Goal: Task Accomplishment & Management: Use online tool/utility

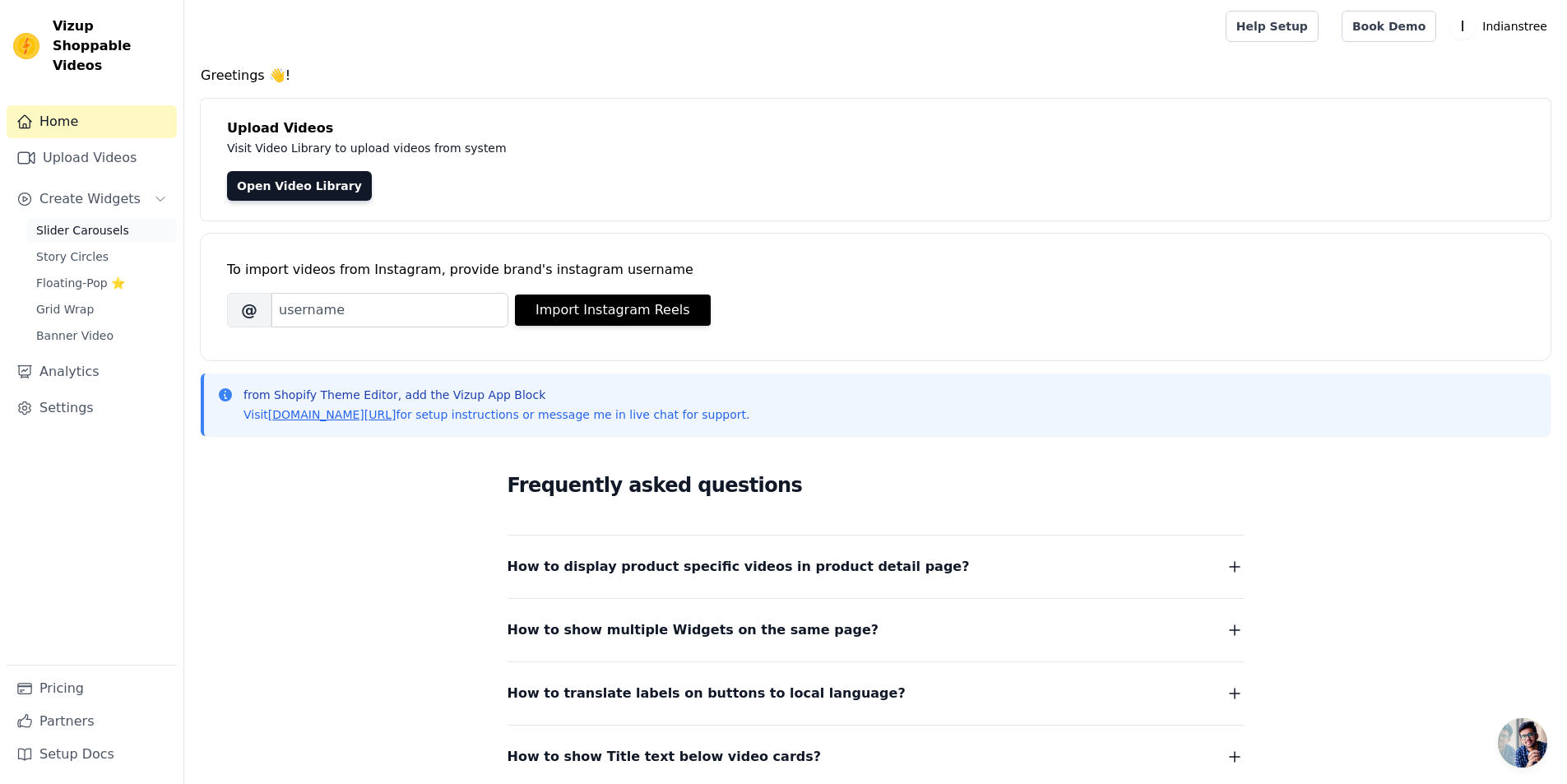
click at [58, 222] on span "Slider Carousels" at bounding box center [82, 230] width 93 height 17
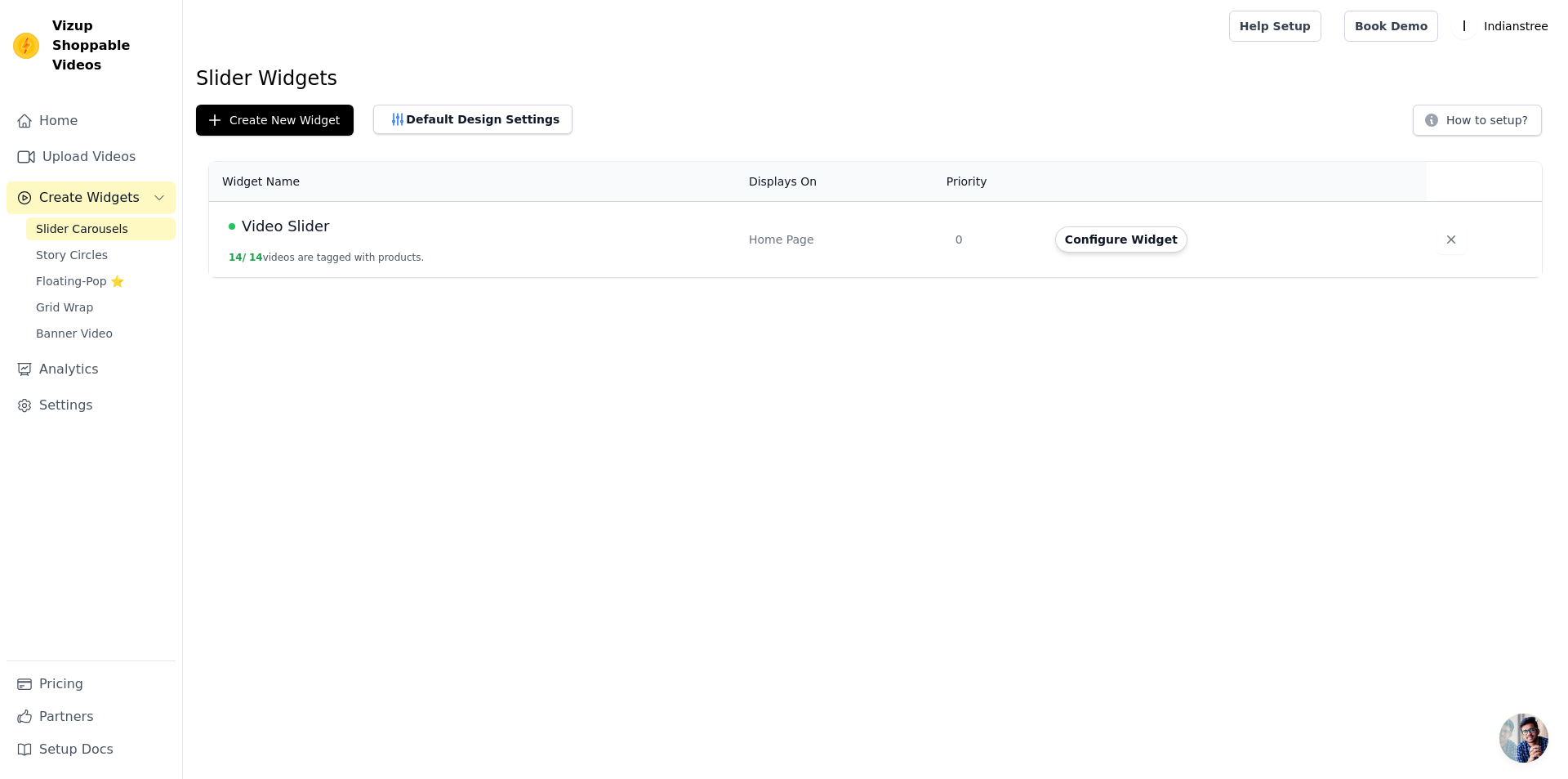
click at [327, 257] on button "14 / 14 videos are tagged with products." at bounding box center [326, 257] width 196 height 13
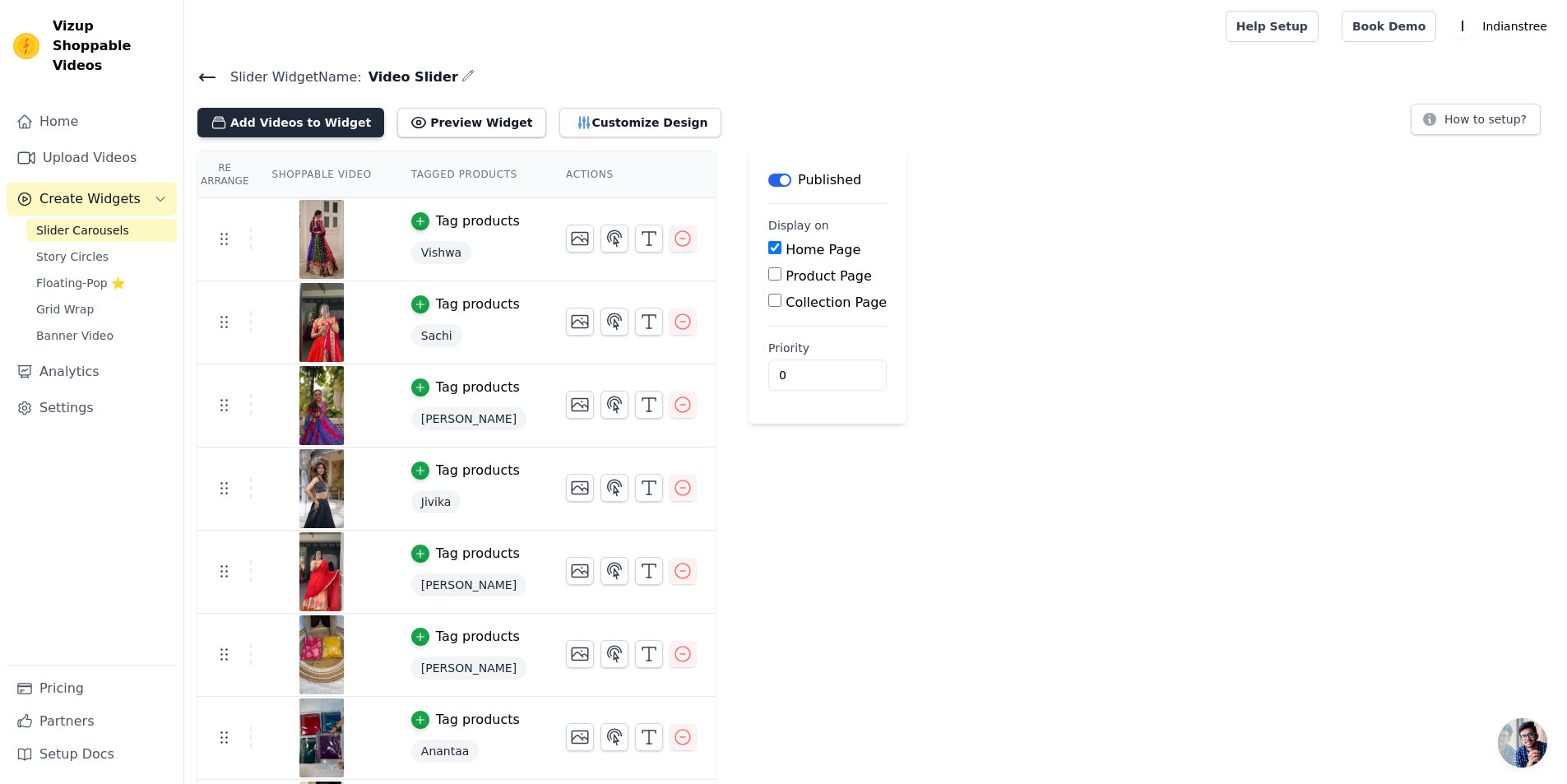
click at [287, 123] on button "Add Videos to Widget" at bounding box center [290, 122] width 186 height 29
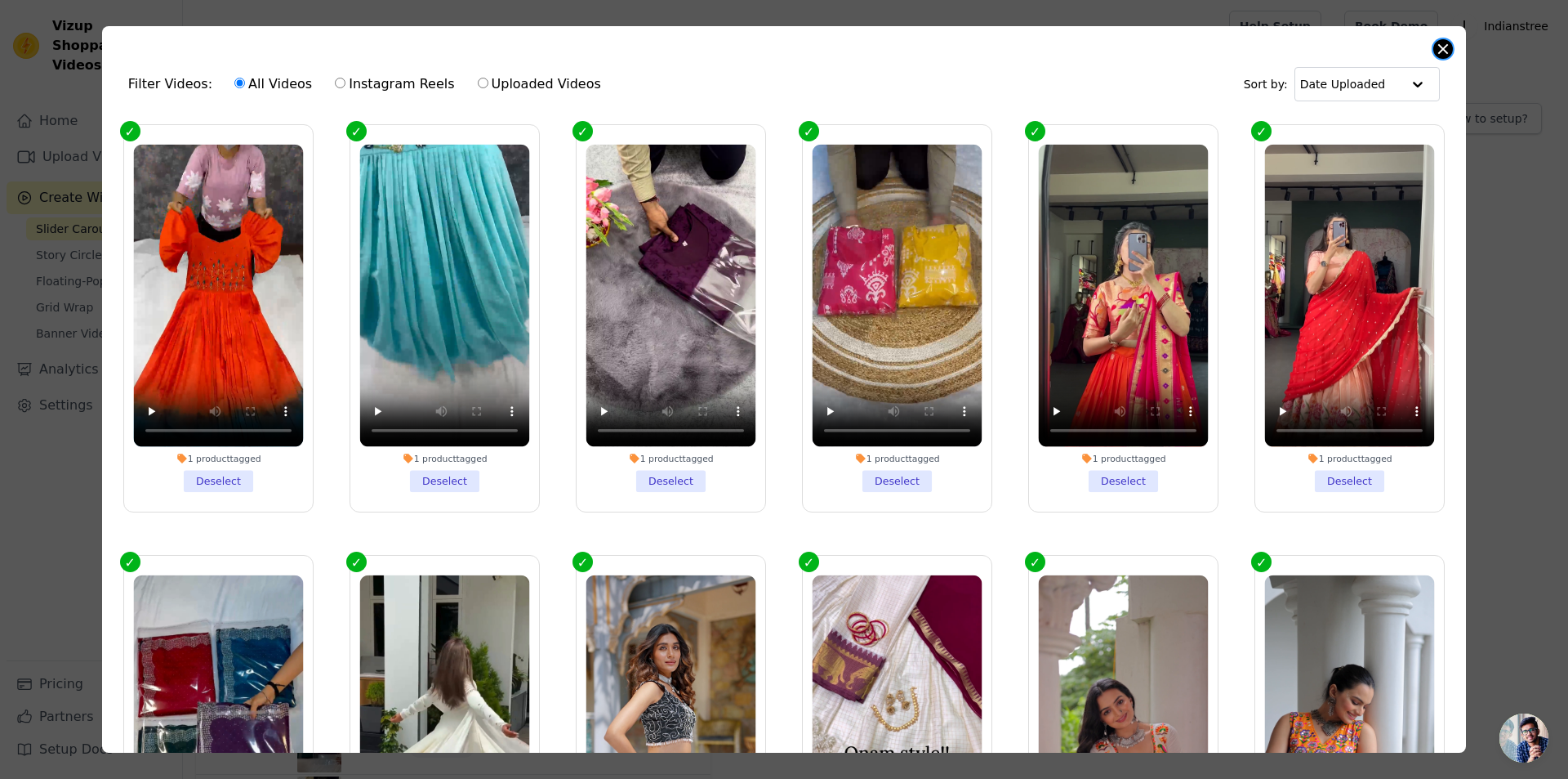
click at [1444, 55] on button "Close modal" at bounding box center [1443, 48] width 19 height 19
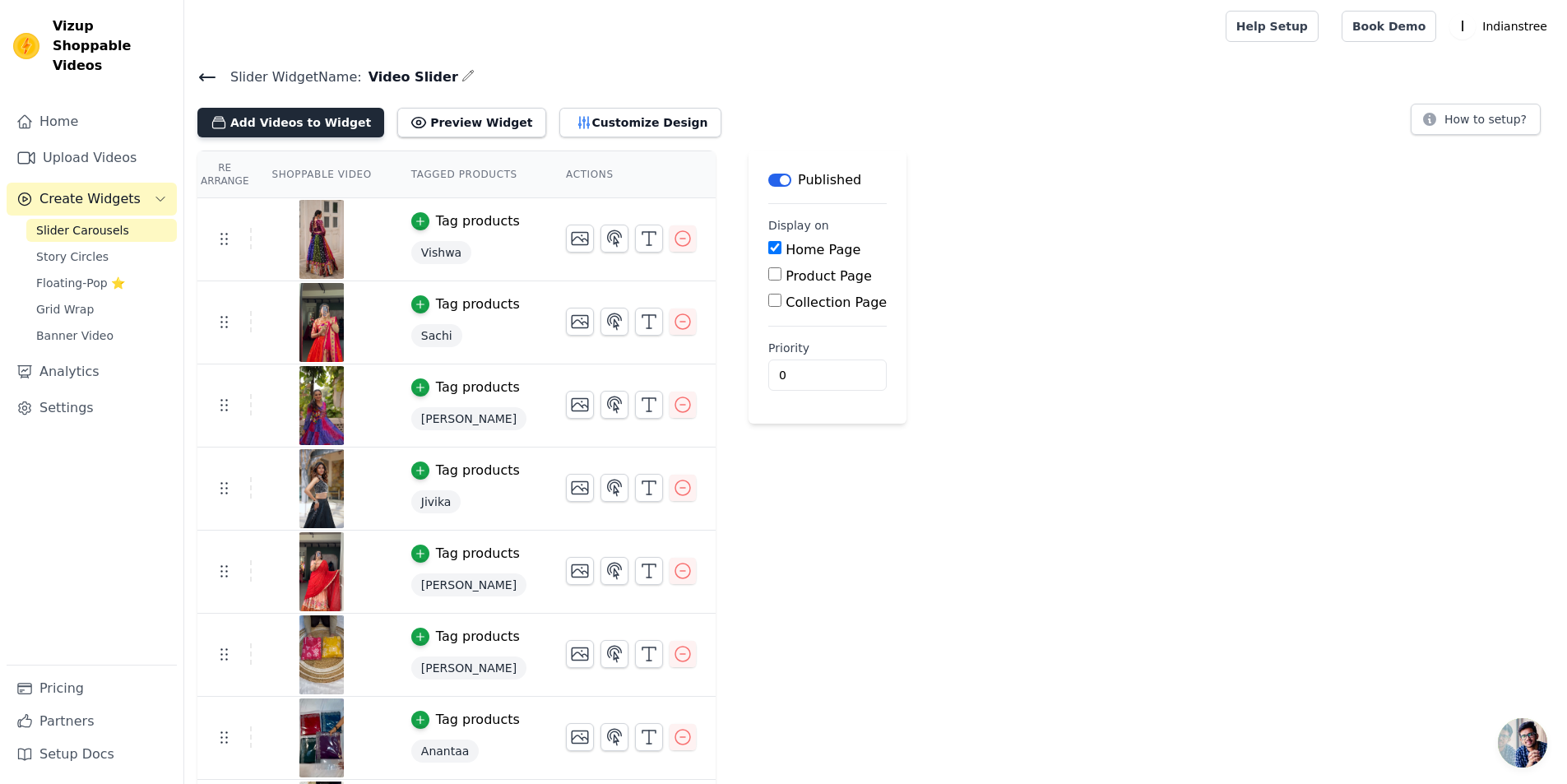
click at [249, 122] on button "Add Videos to Widget" at bounding box center [290, 122] width 186 height 29
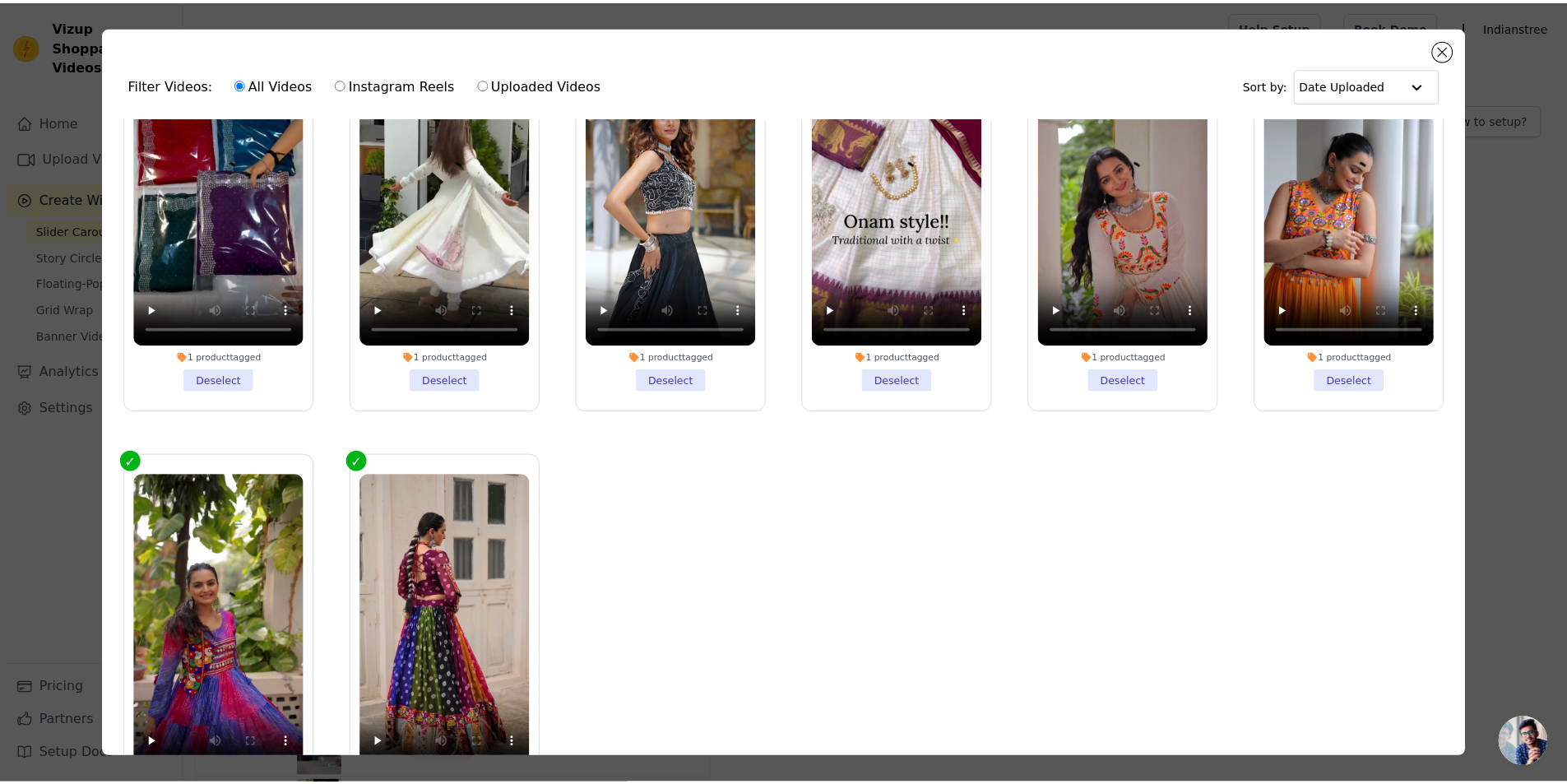
scroll to position [559, 0]
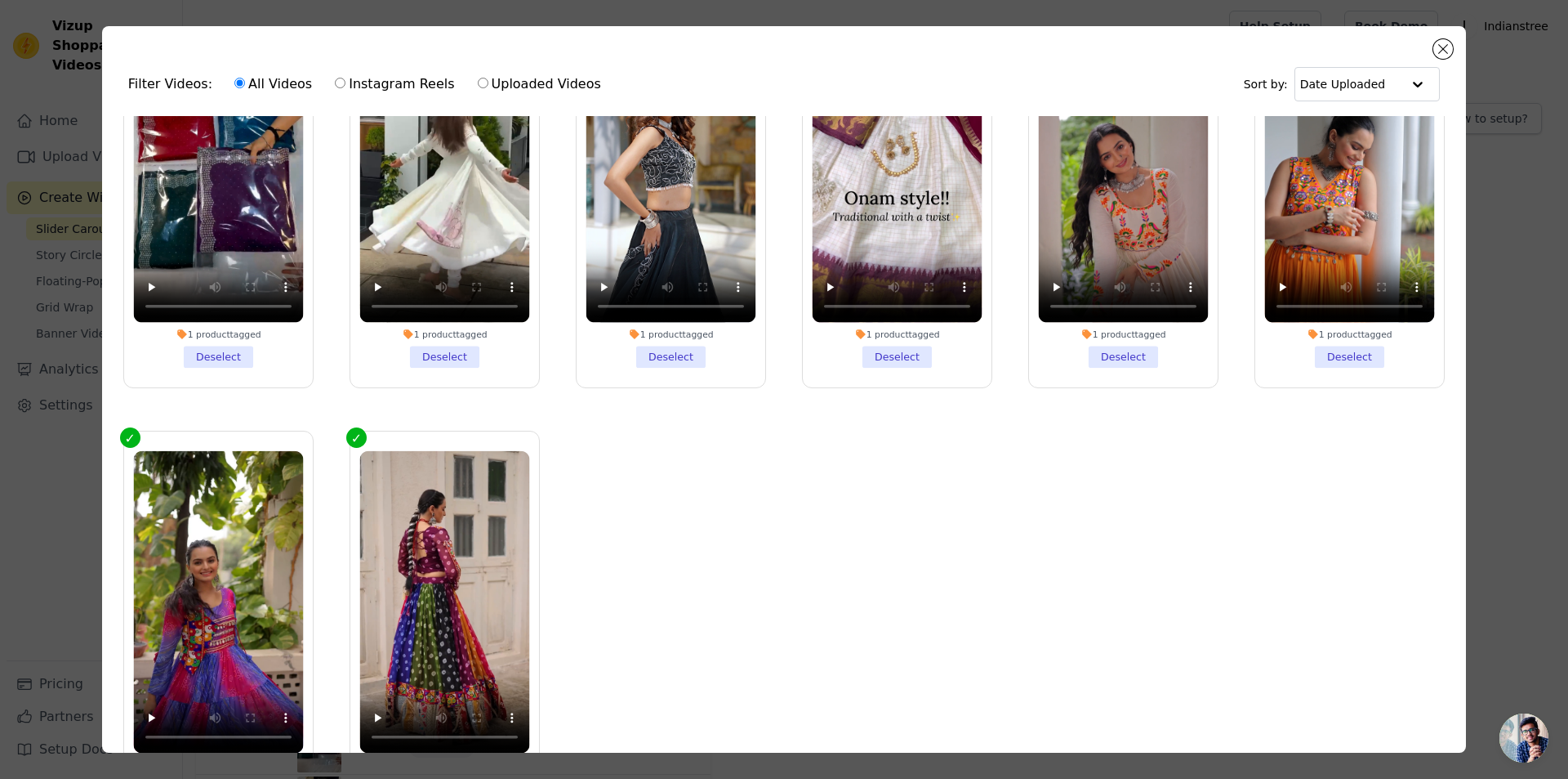
click at [1453, 59] on div "Filter Videos: All Videos Instagram Reels Uploaded Videos Sort by: Date Uploade…" at bounding box center [784, 390] width 1364 height 727
click at [1446, 56] on button "Close modal" at bounding box center [1443, 48] width 19 height 19
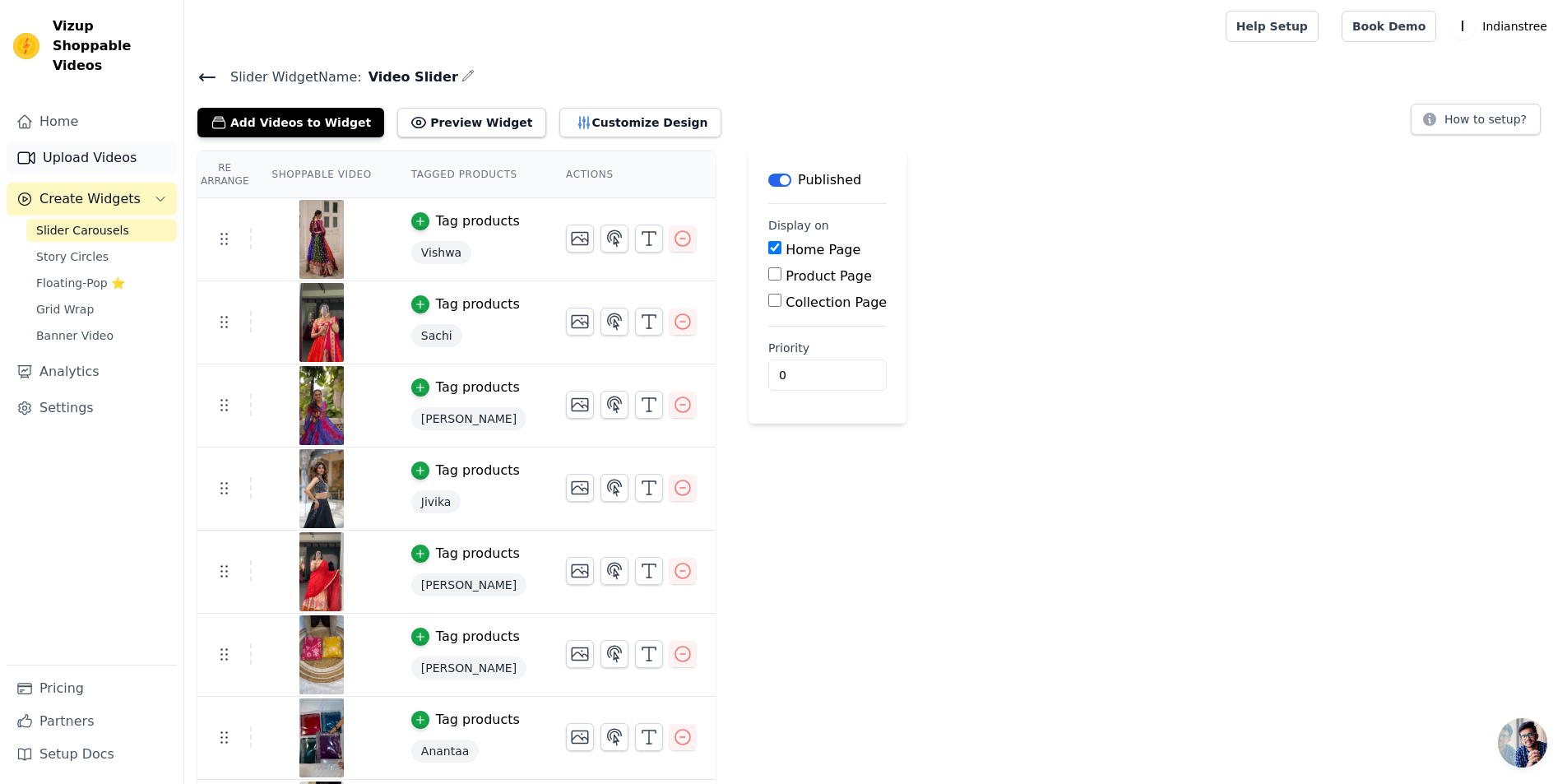
click at [49, 141] on link "Upload Videos" at bounding box center [92, 158] width 171 height 33
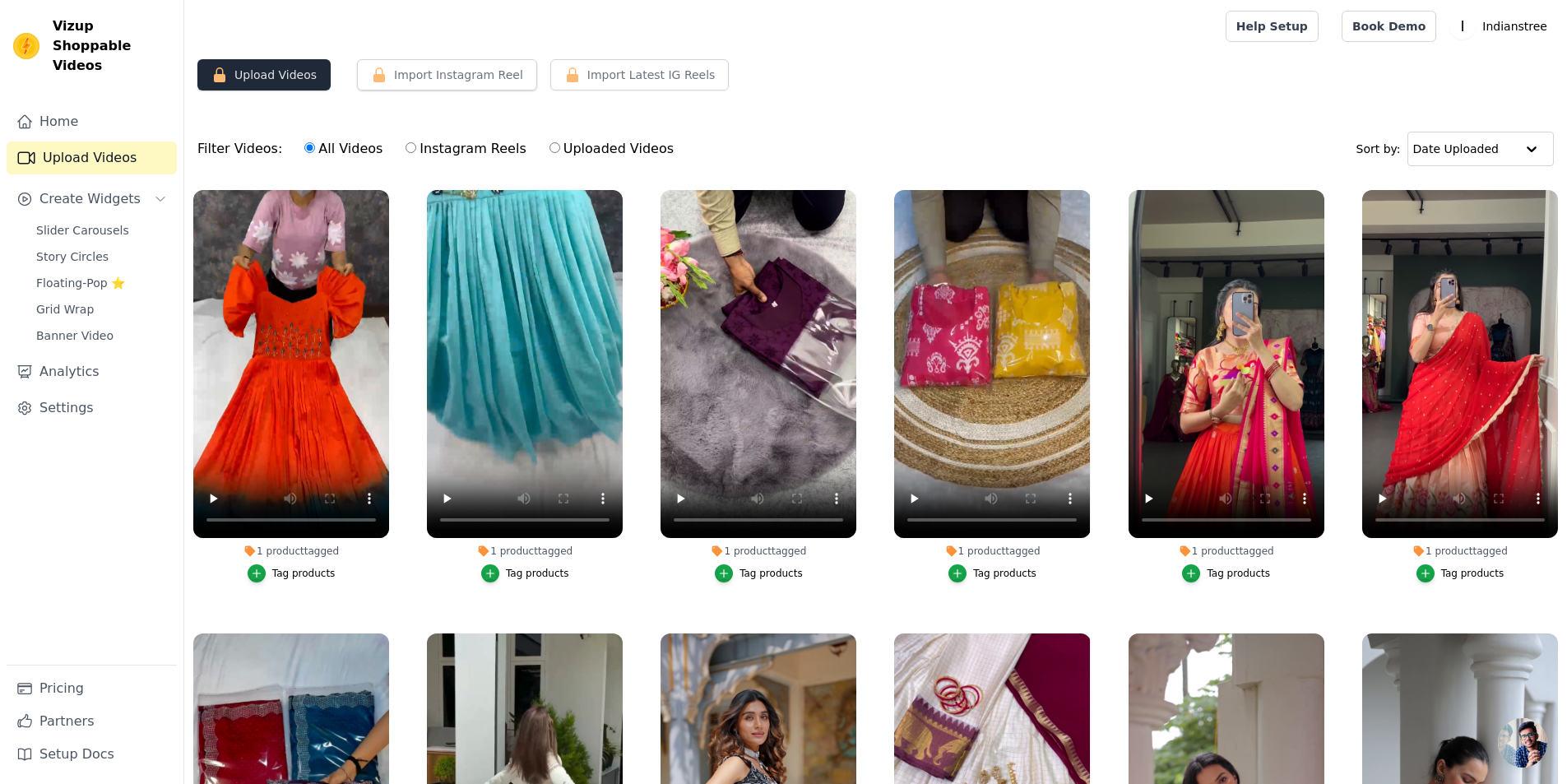
click at [260, 75] on button "Upload Videos" at bounding box center [263, 75] width 134 height 31
click at [252, 91] on div "Upload Videos Import Instagram Reel Set Instagram Username Import Latest IG Ree…" at bounding box center [876, 82] width 1384 height 45
click at [274, 81] on button "Upload Videos" at bounding box center [263, 75] width 134 height 31
click at [64, 105] on link "Home" at bounding box center [92, 122] width 171 height 33
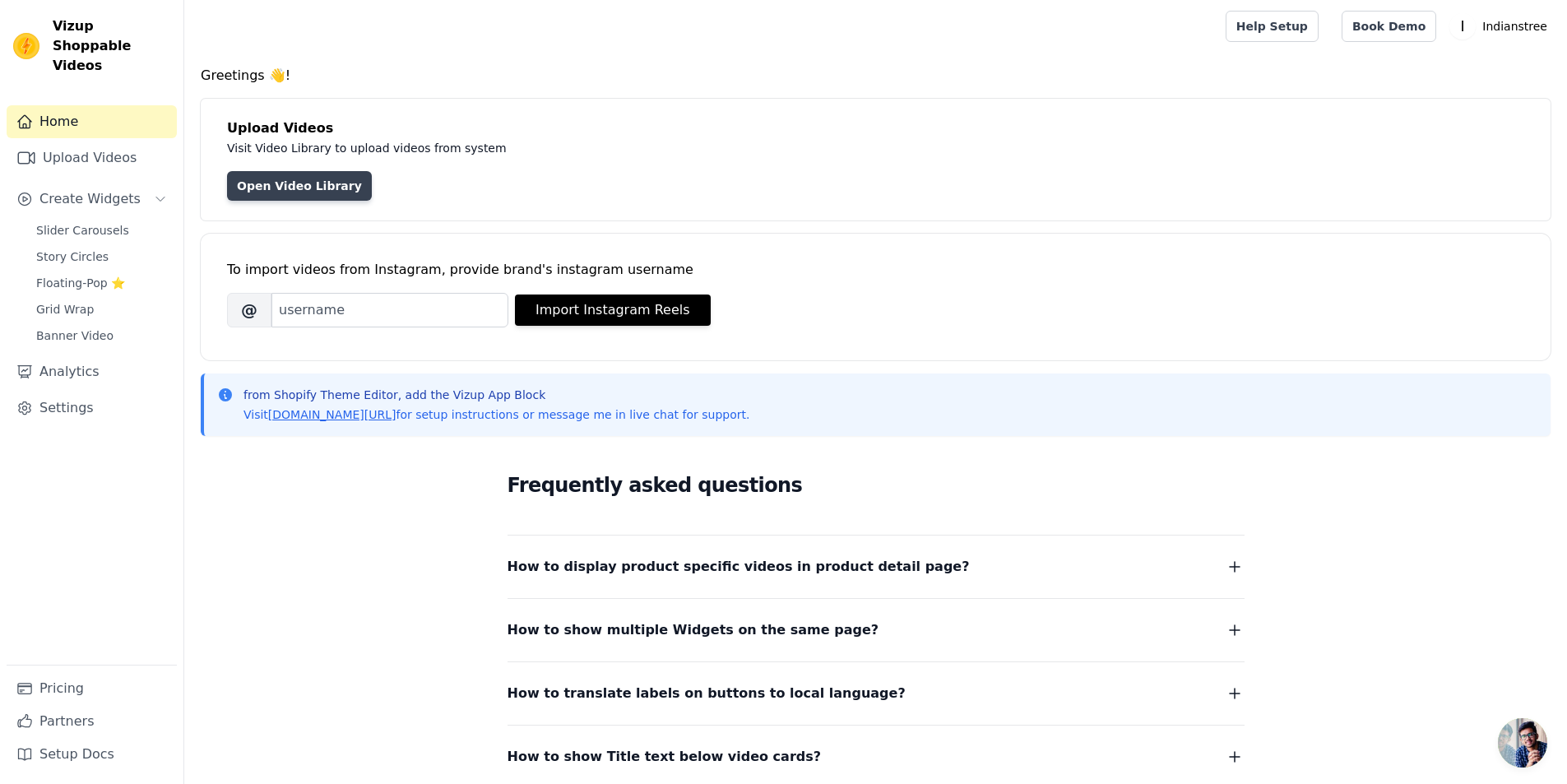
click at [266, 191] on link "Open Video Library" at bounding box center [300, 185] width 144 height 29
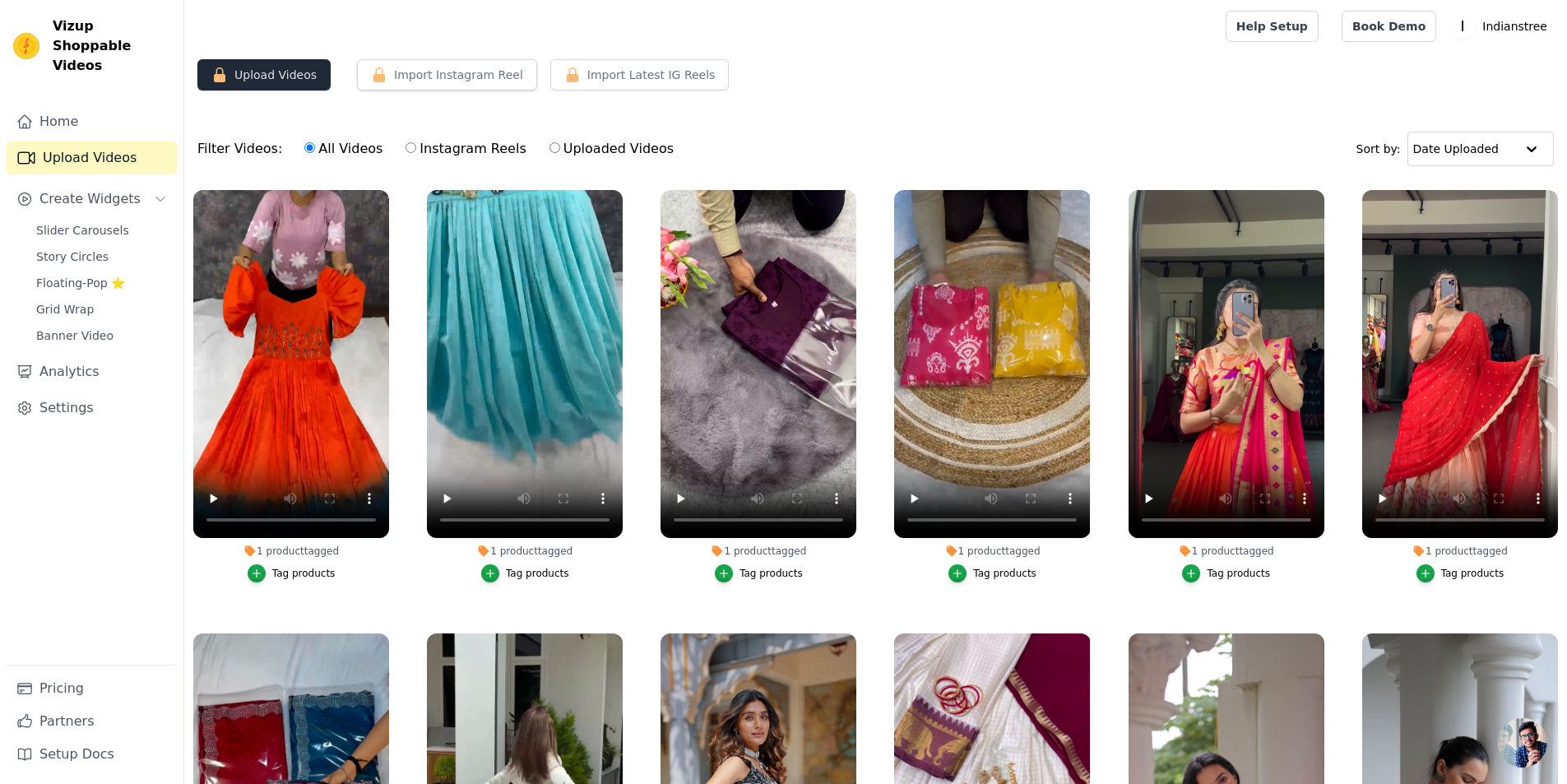
click at [260, 69] on button "Upload Videos" at bounding box center [263, 75] width 134 height 31
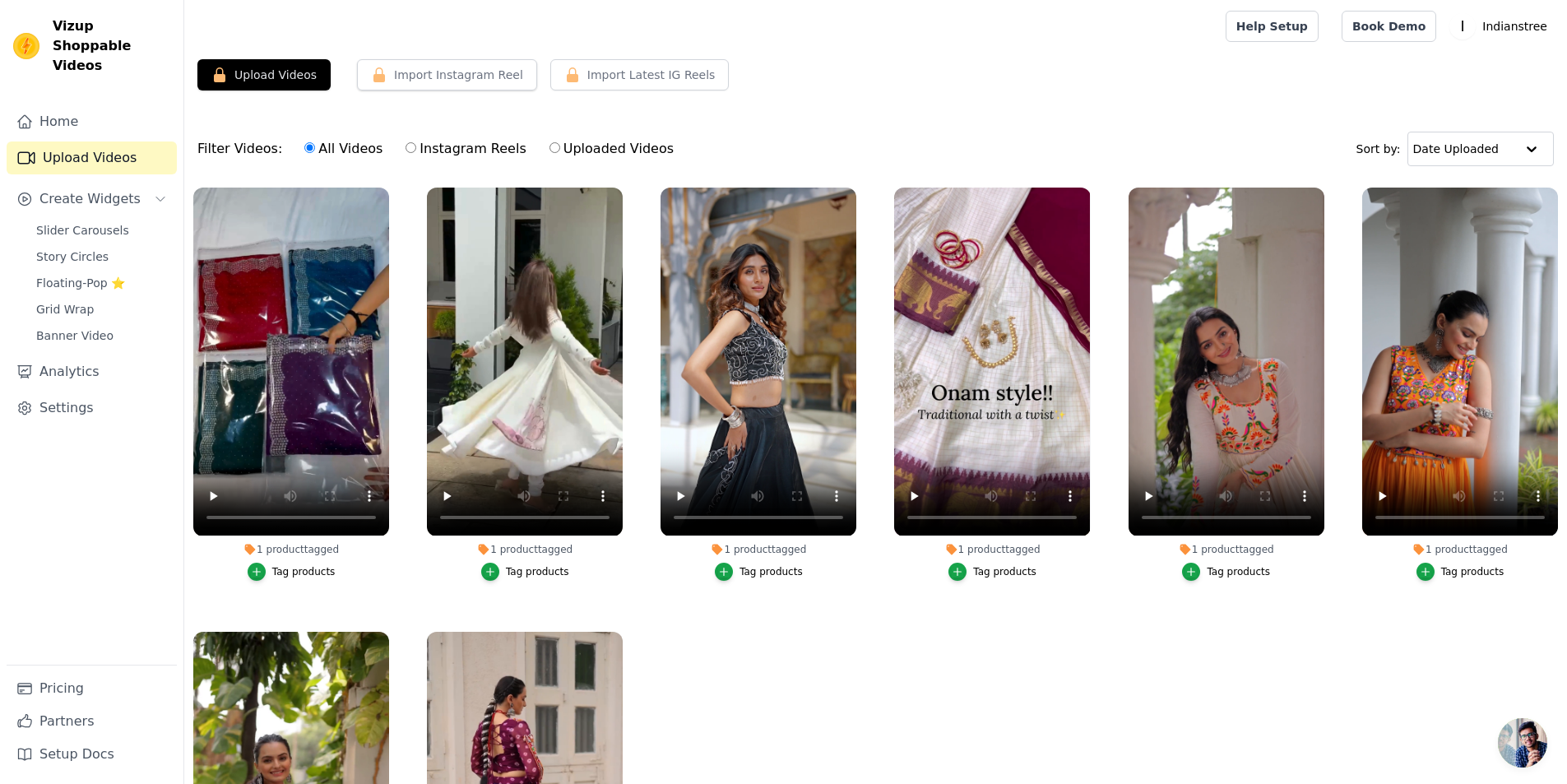
scroll to position [493, 0]
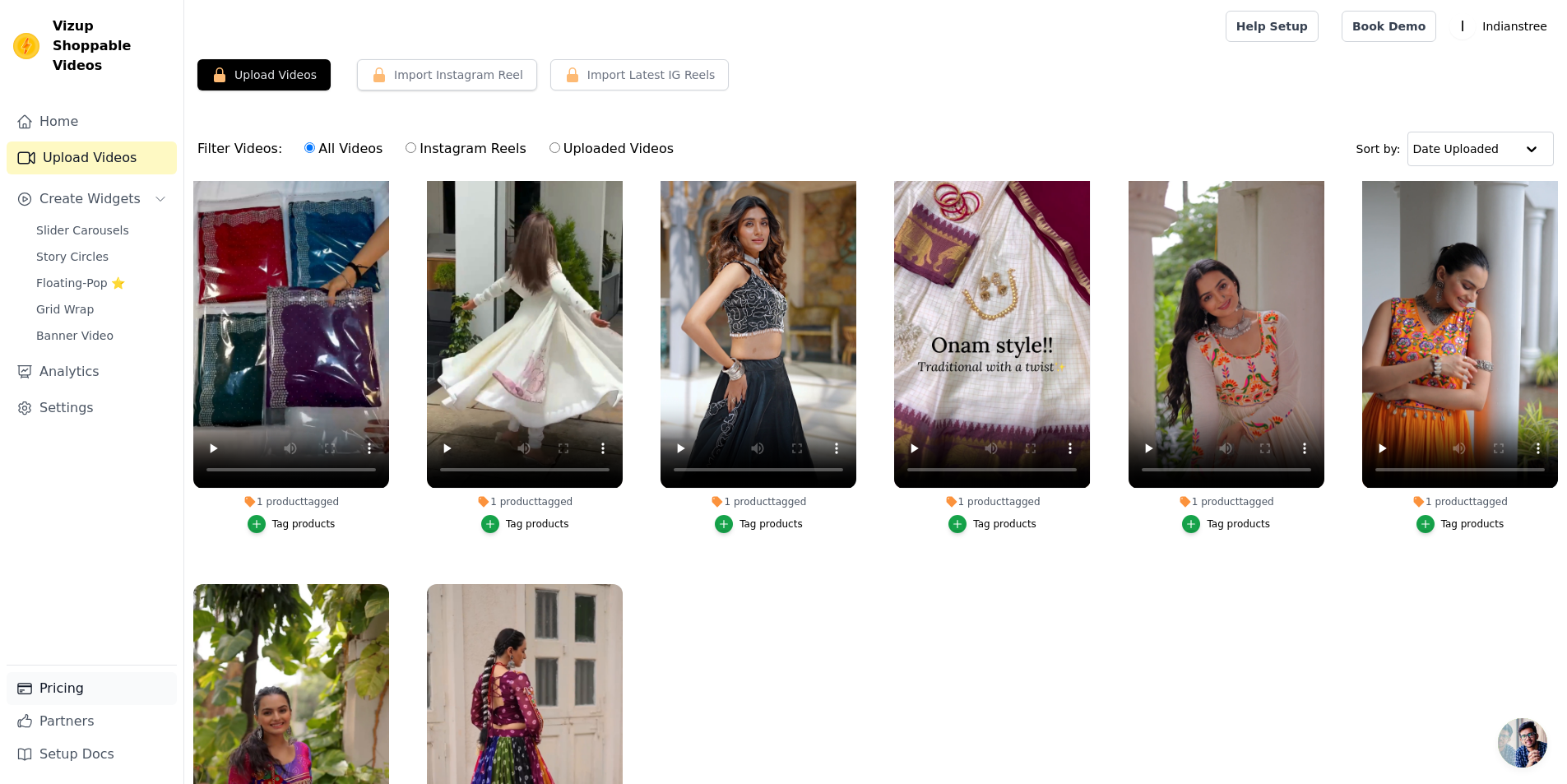
click at [41, 680] on link "Pricing" at bounding box center [92, 688] width 171 height 33
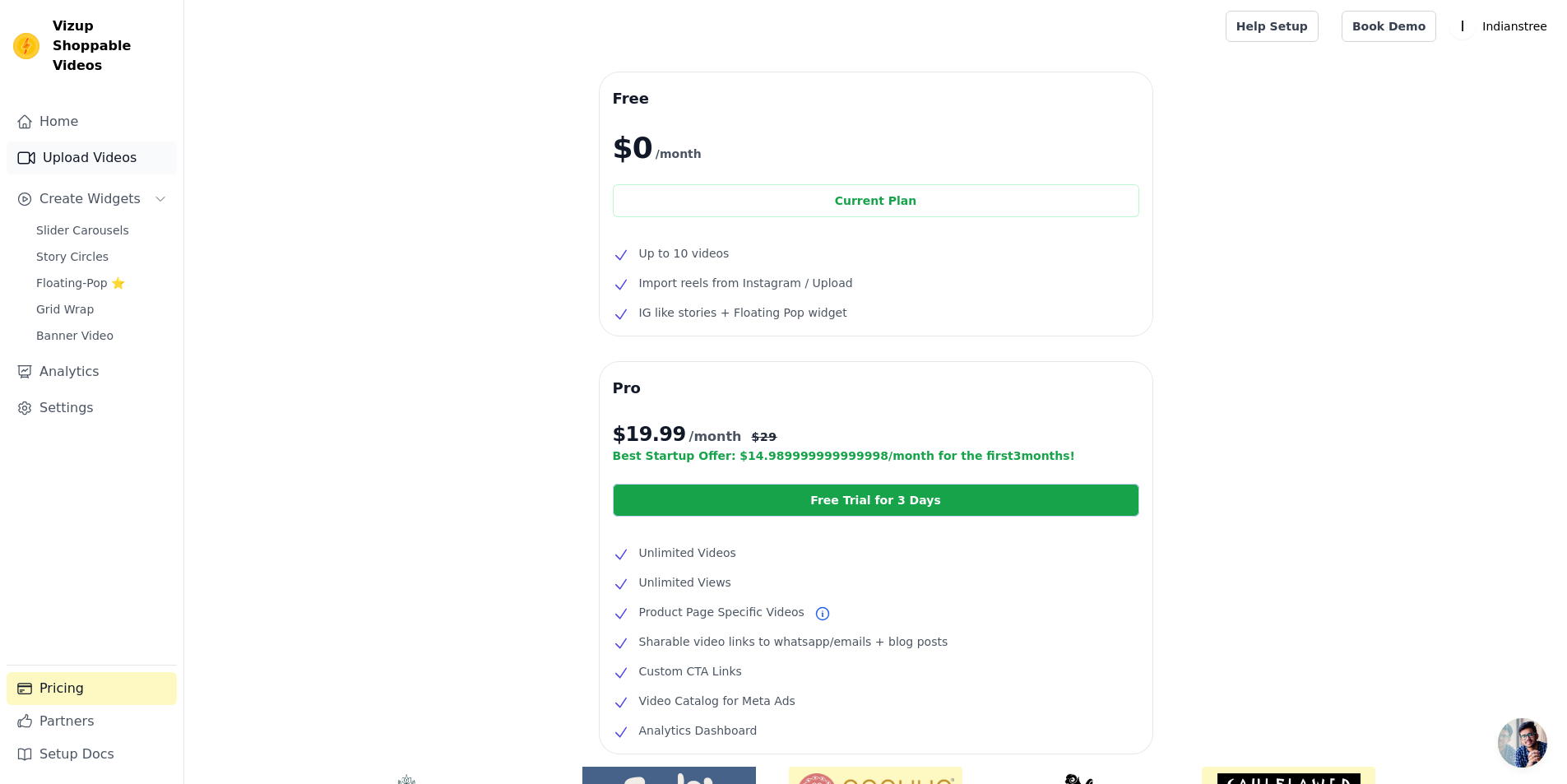
click at [68, 141] on link "Upload Videos" at bounding box center [92, 158] width 171 height 33
